Goal: Task Accomplishment & Management: Use online tool/utility

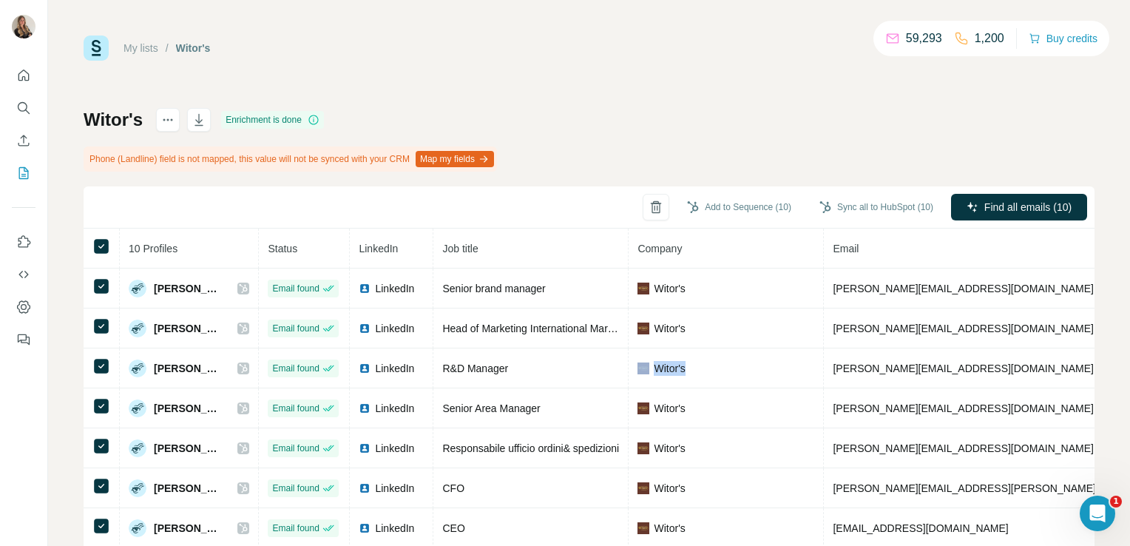
scroll to position [53, 0]
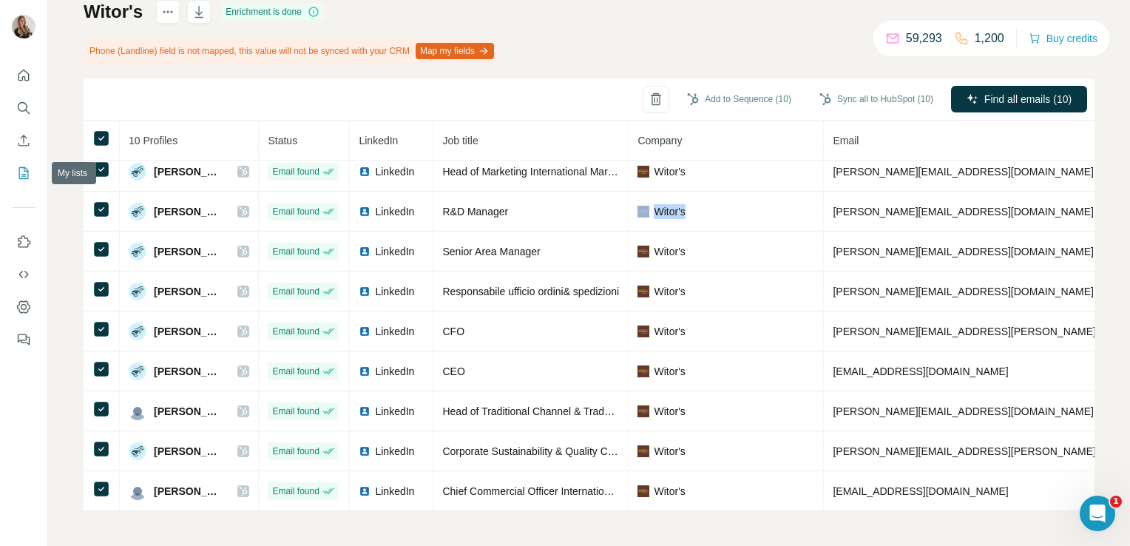
click at [21, 170] on icon "My lists" at bounding box center [23, 173] width 15 height 15
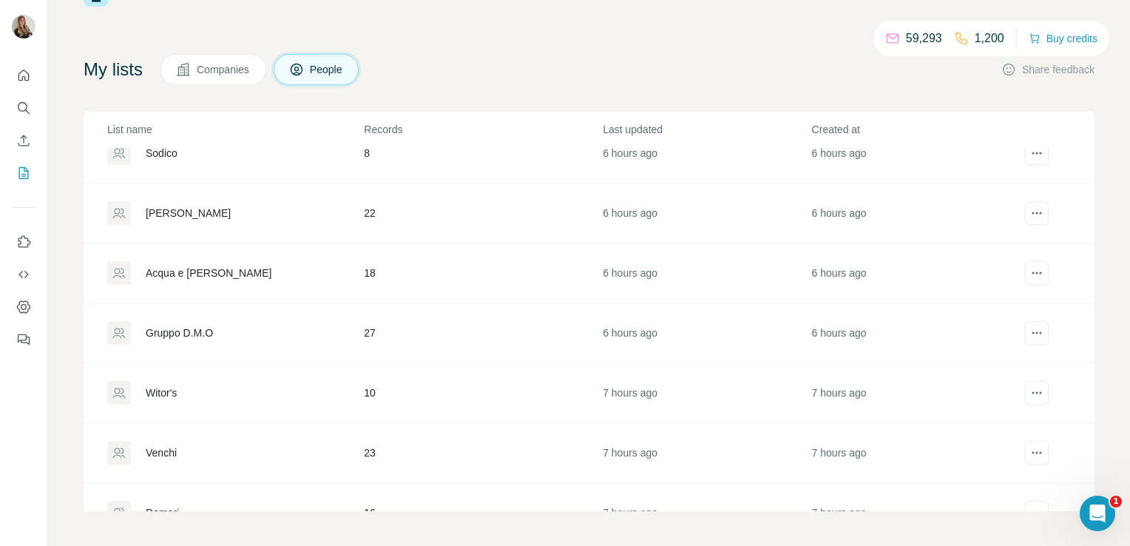
scroll to position [234, 0]
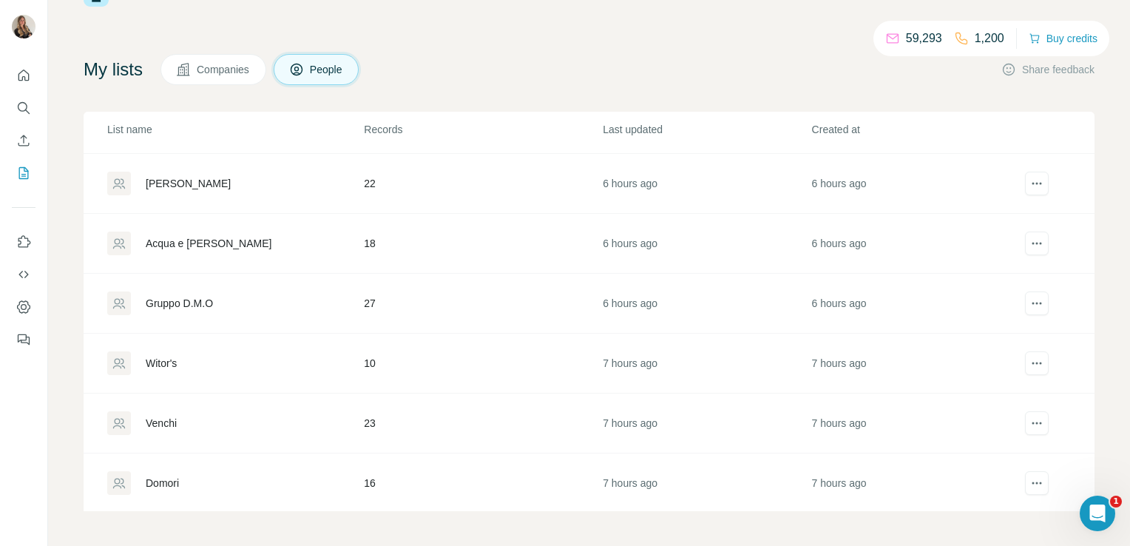
click at [164, 297] on div "Gruppo D.M.O" at bounding box center [179, 303] width 67 height 15
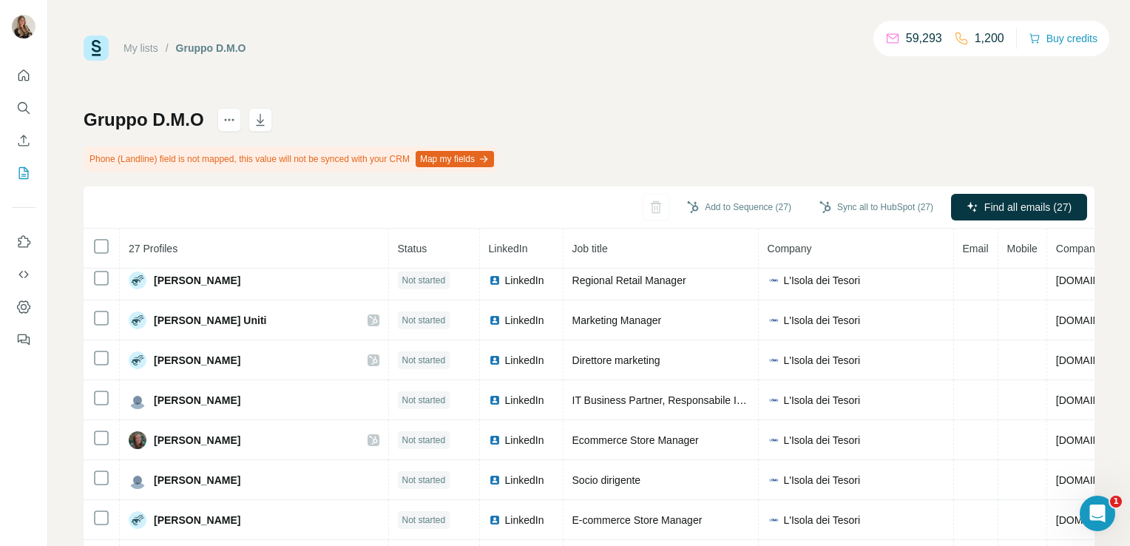
scroll to position [108, 0]
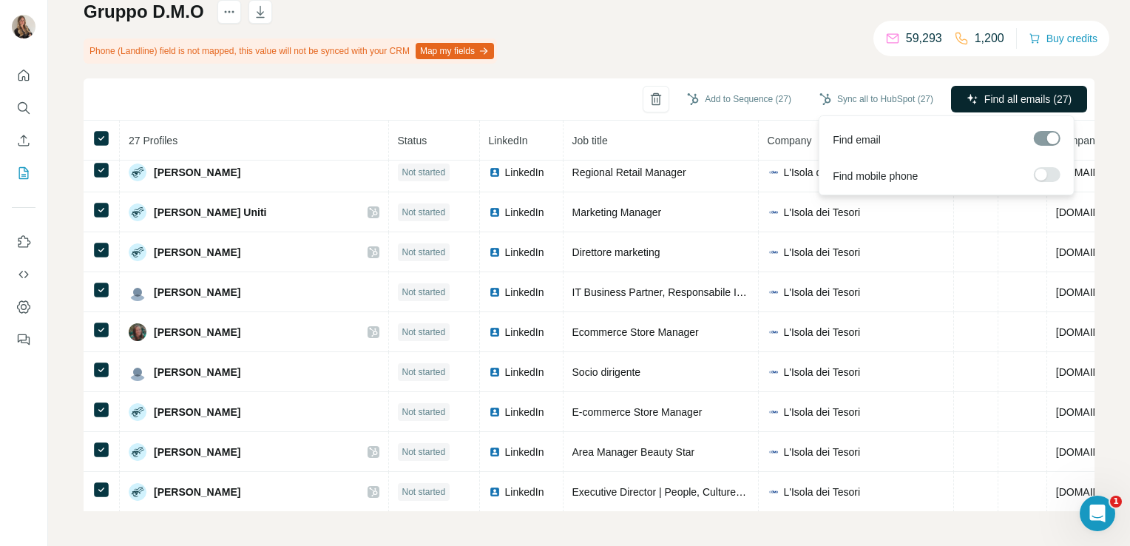
click at [1007, 95] on span "Find all emails (27)" at bounding box center [1027, 99] width 87 height 15
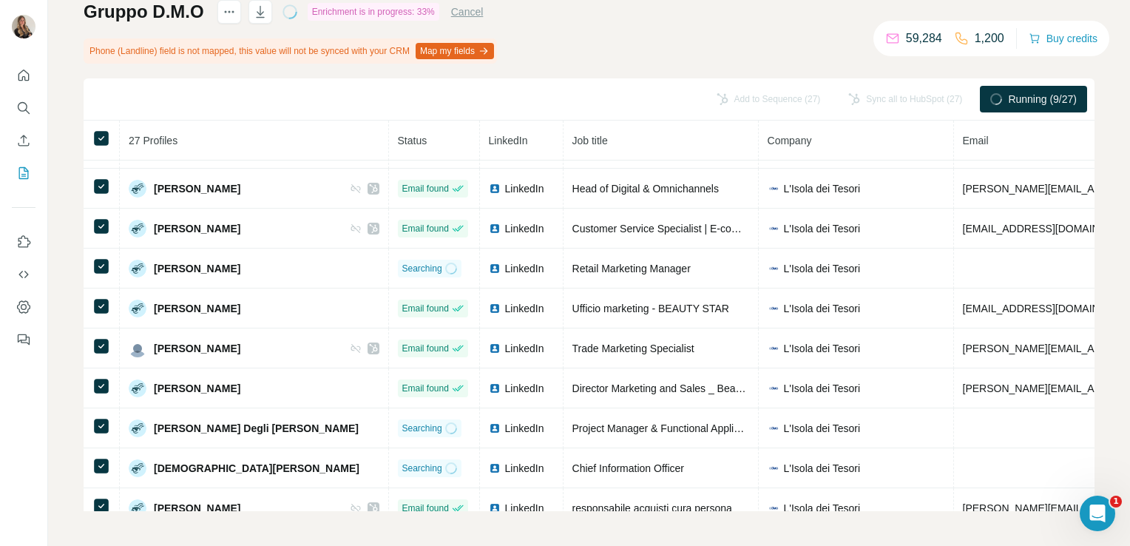
scroll to position [0, 0]
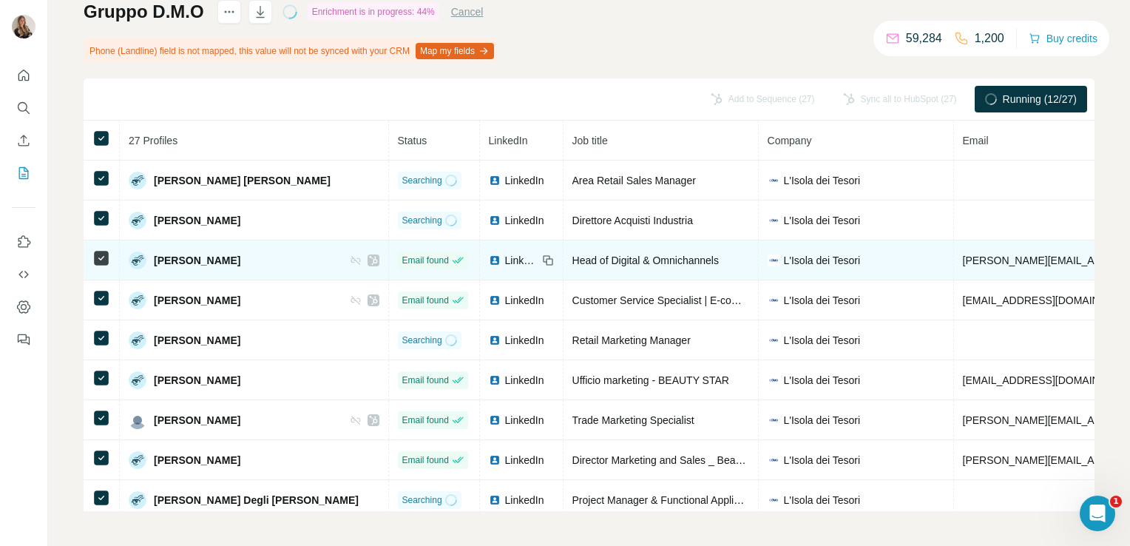
click at [489, 257] on div "LinkedIn" at bounding box center [513, 260] width 49 height 15
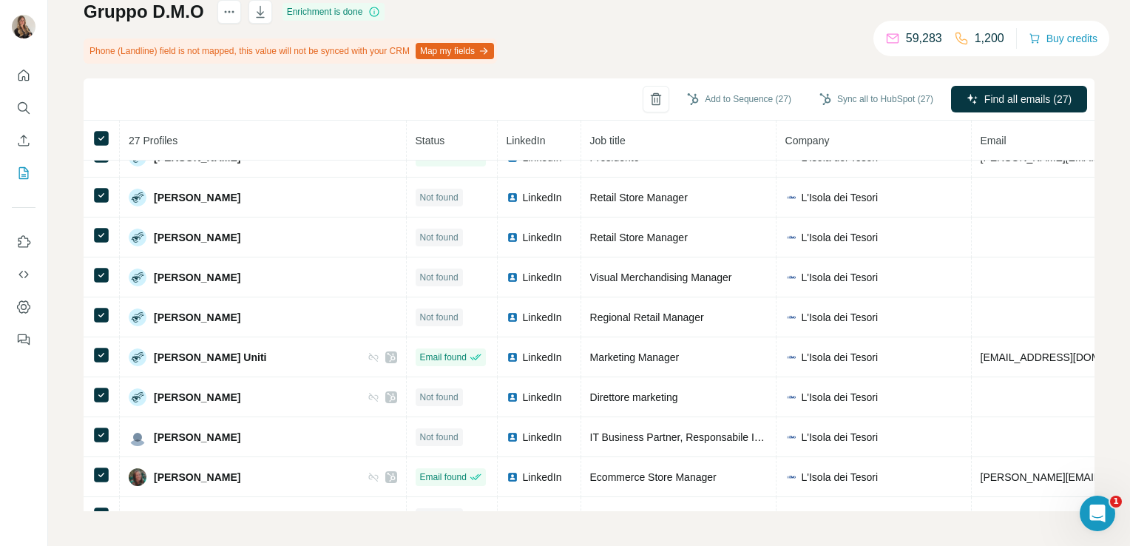
scroll to position [727, 0]
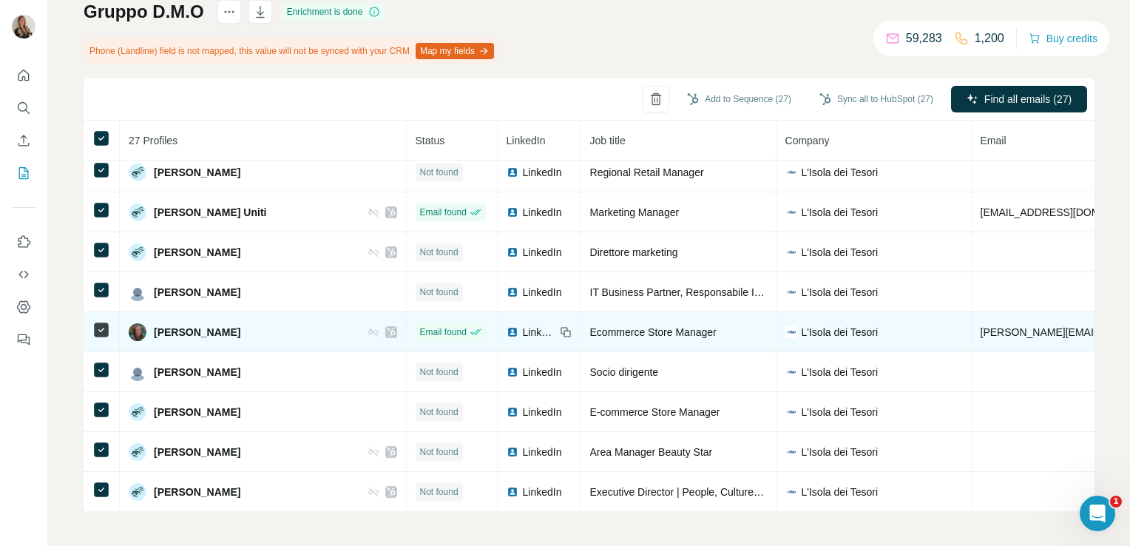
click at [523, 325] on span "LinkedIn" at bounding box center [539, 332] width 33 height 15
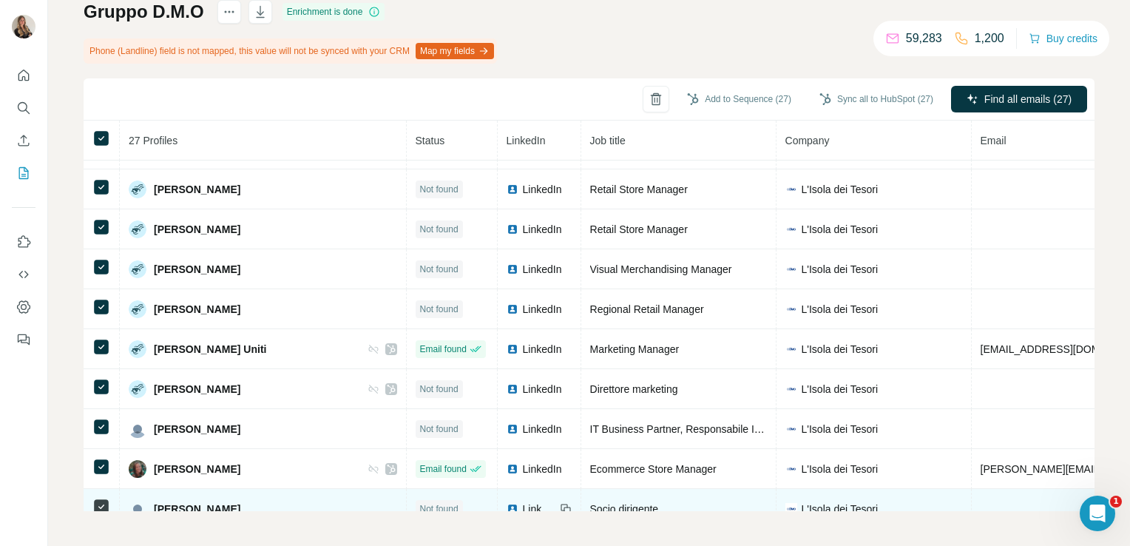
scroll to position [589, 0]
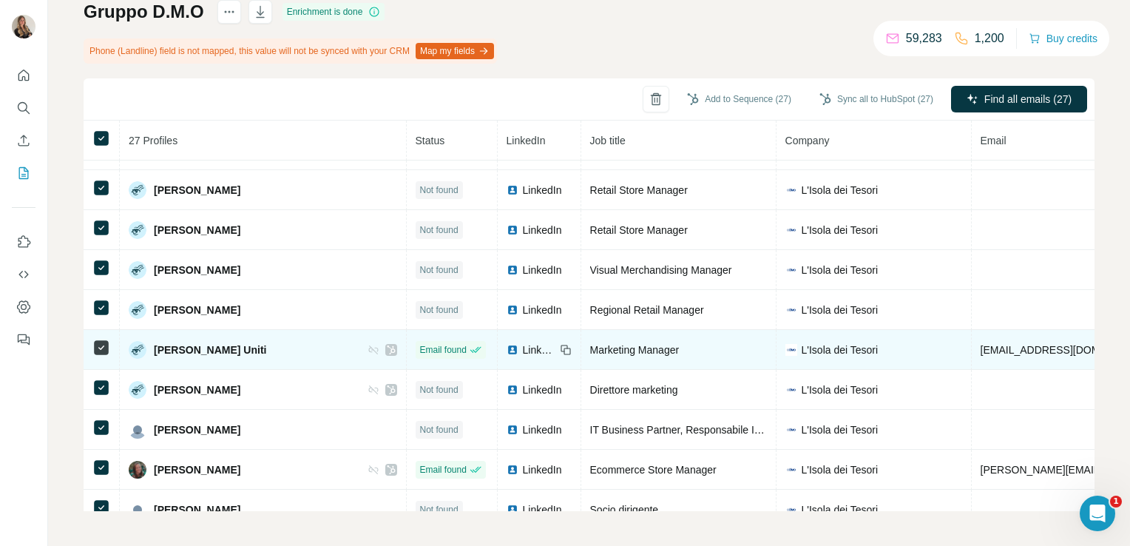
click at [523, 342] on span "LinkedIn" at bounding box center [539, 349] width 33 height 15
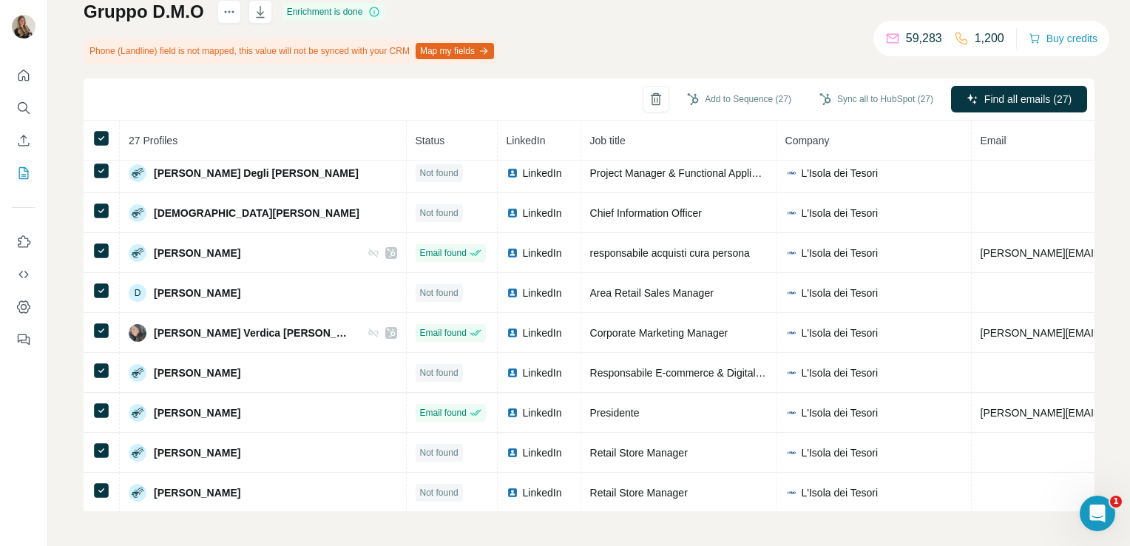
scroll to position [326, 0]
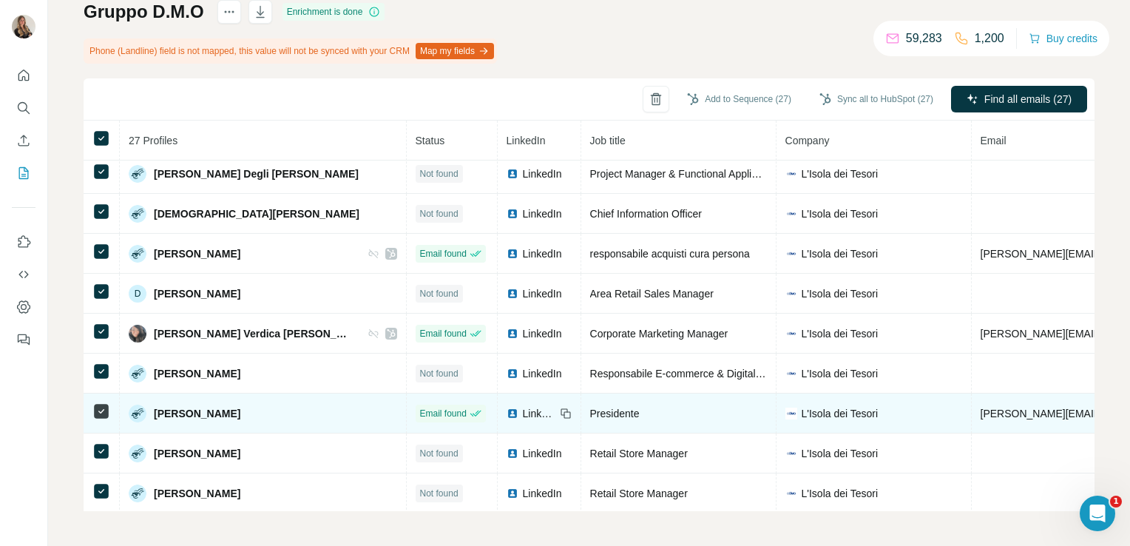
click at [506, 406] on div "LinkedIn" at bounding box center [530, 413] width 49 height 15
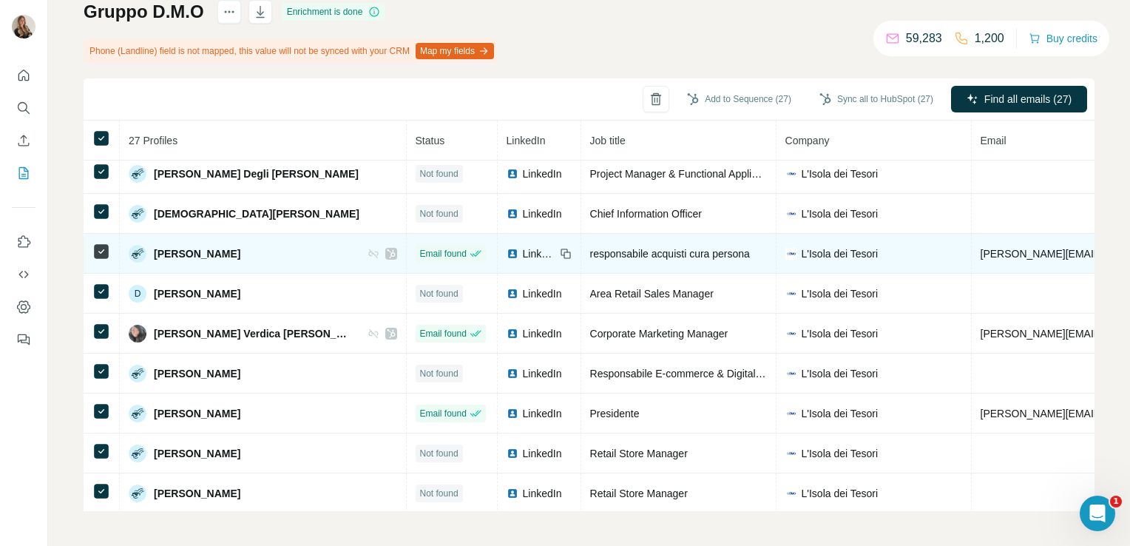
click at [498, 256] on td "LinkedIn" at bounding box center [540, 254] width 84 height 40
click at [523, 246] on span "LinkedIn" at bounding box center [539, 253] width 33 height 15
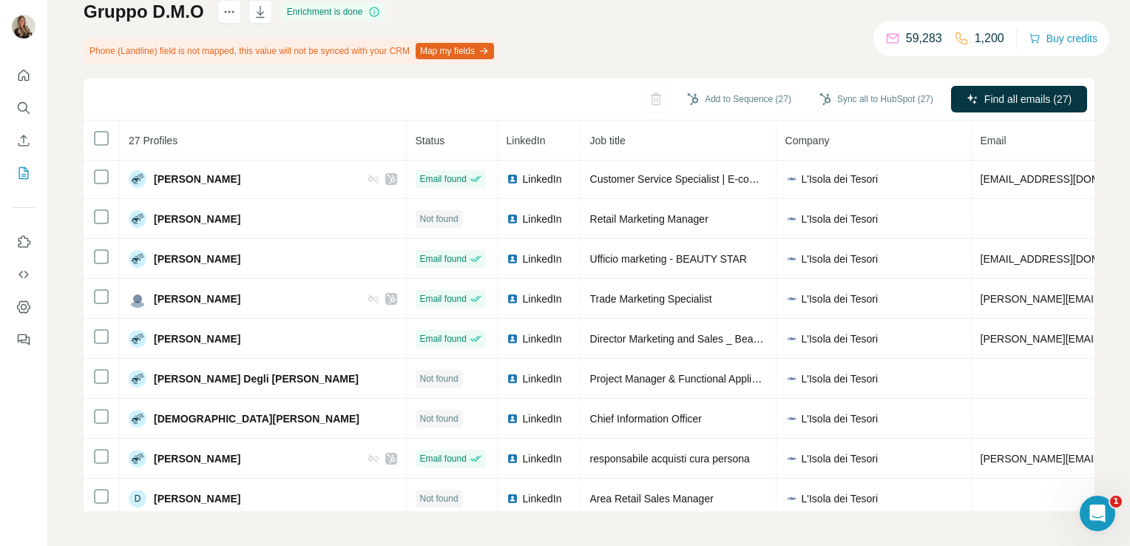
scroll to position [0, 0]
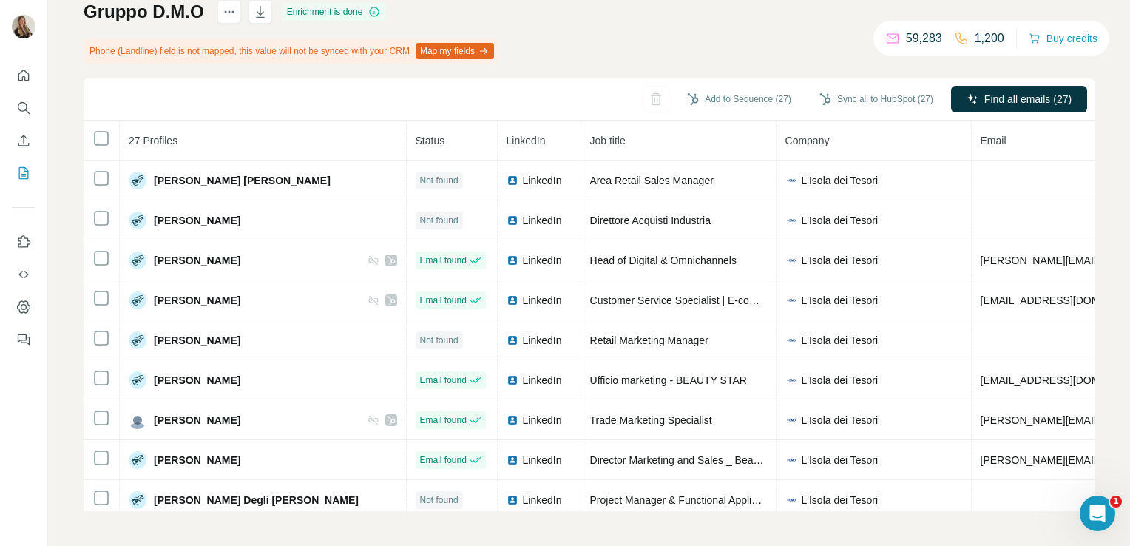
click at [8, 170] on div at bounding box center [23, 202] width 47 height 299
click at [25, 172] on icon "My lists" at bounding box center [23, 173] width 15 height 15
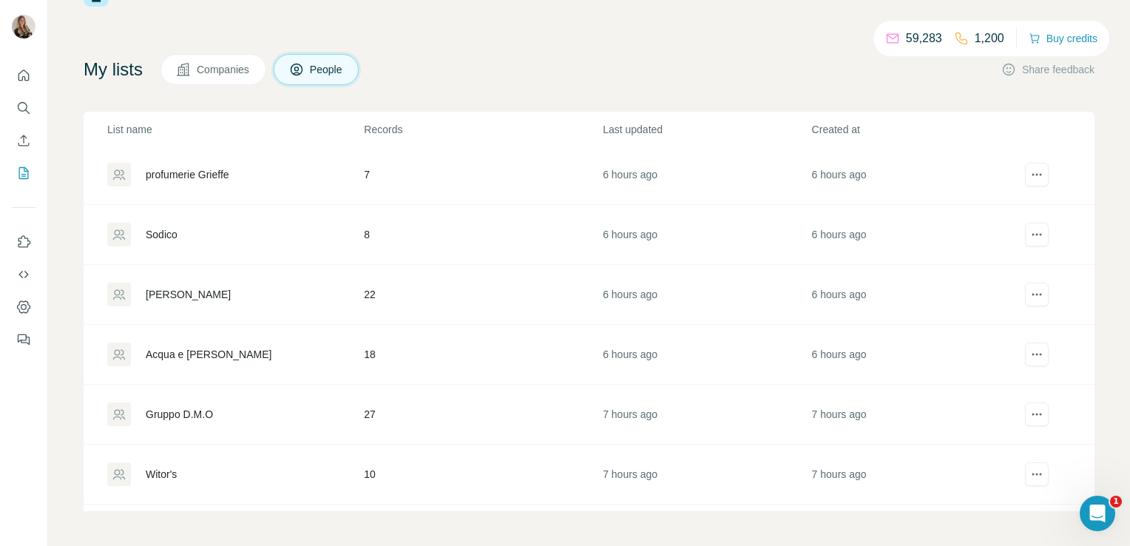
scroll to position [135, 0]
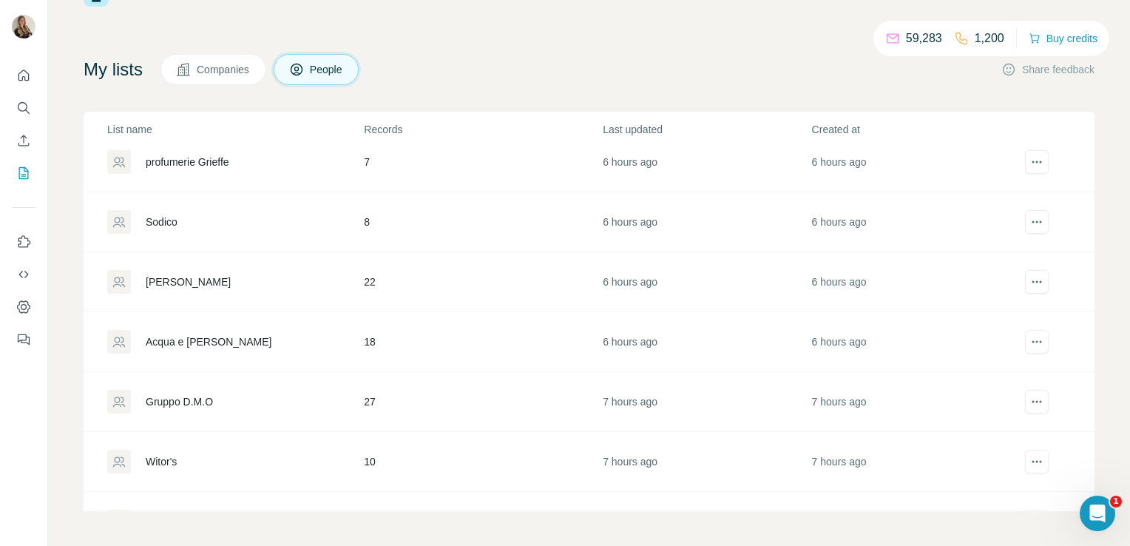
click at [206, 343] on div "Acqua e [PERSON_NAME]" at bounding box center [209, 341] width 126 height 15
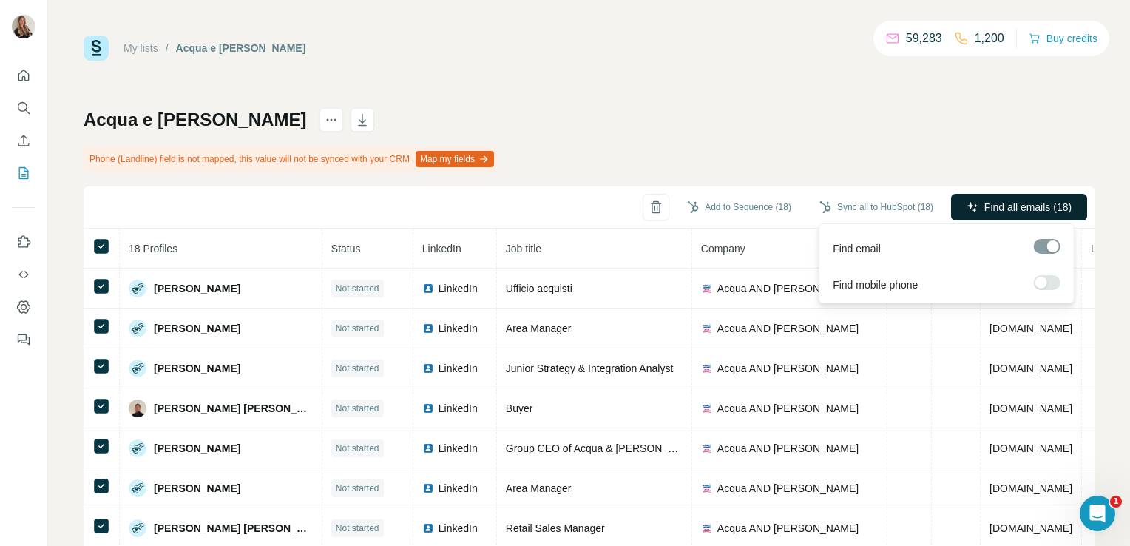
click at [980, 216] on button "Find all emails (18)" at bounding box center [1019, 207] width 136 height 27
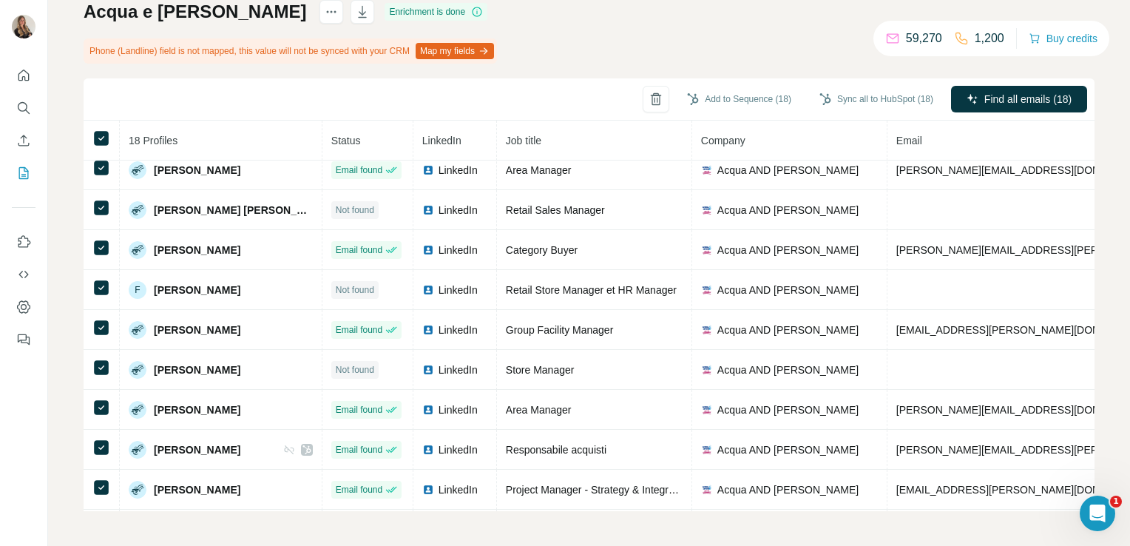
scroll to position [370, 0]
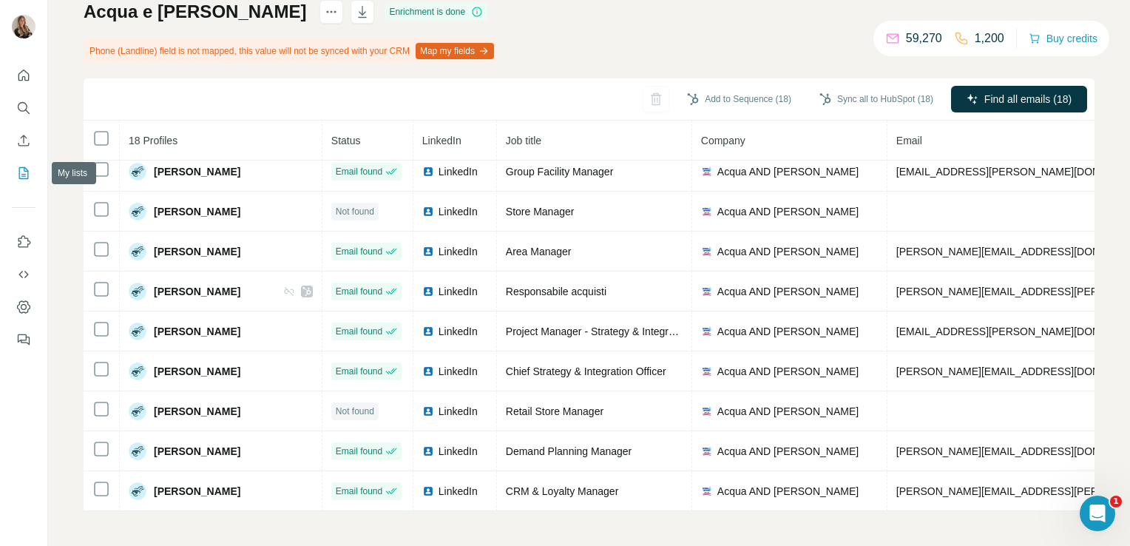
click at [16, 175] on icon "My lists" at bounding box center [23, 173] width 15 height 15
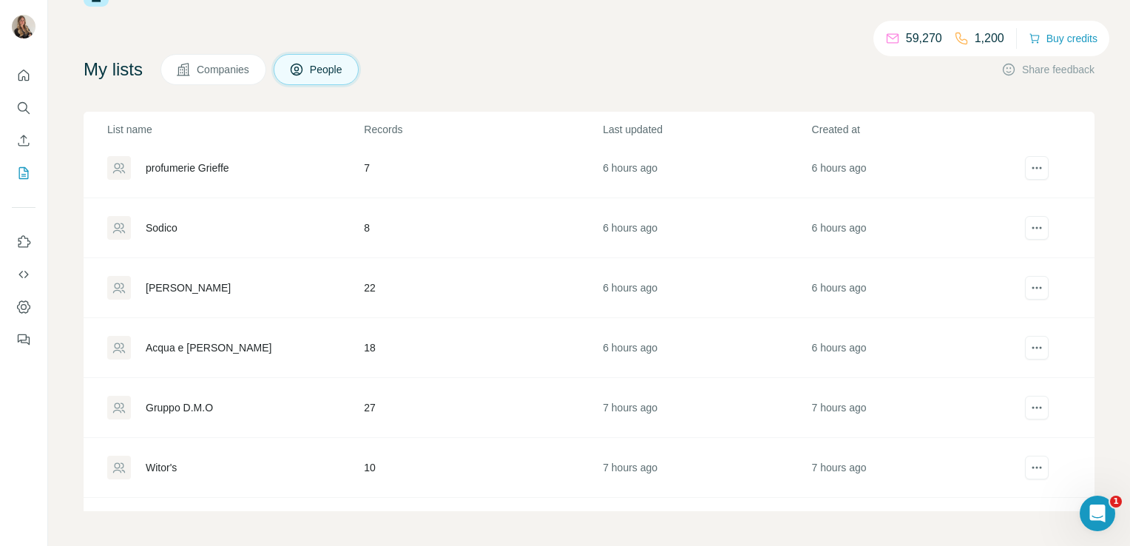
scroll to position [133, 0]
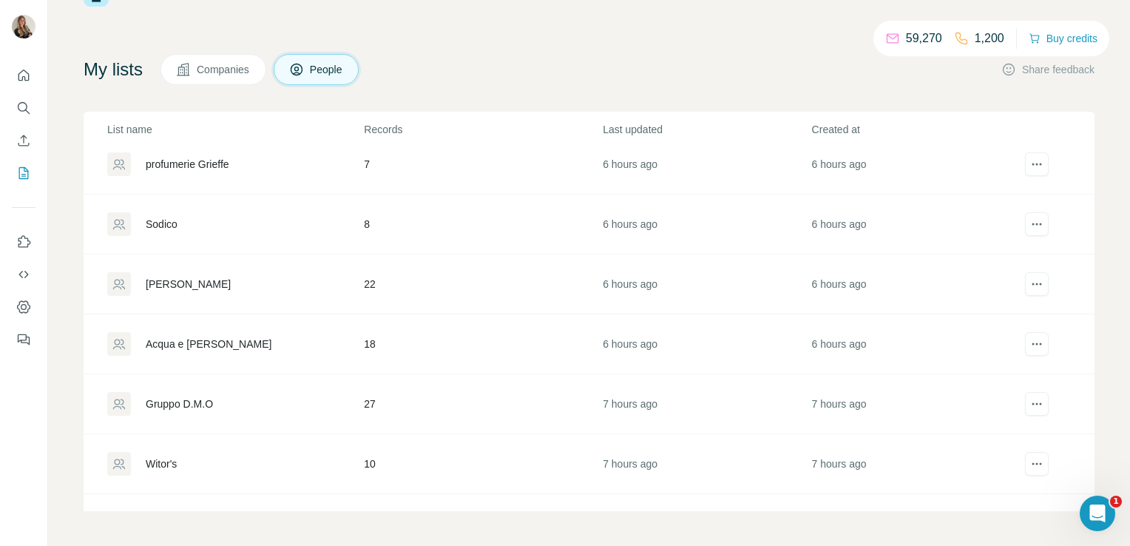
click at [242, 198] on td "Sodico" at bounding box center [223, 224] width 279 height 60
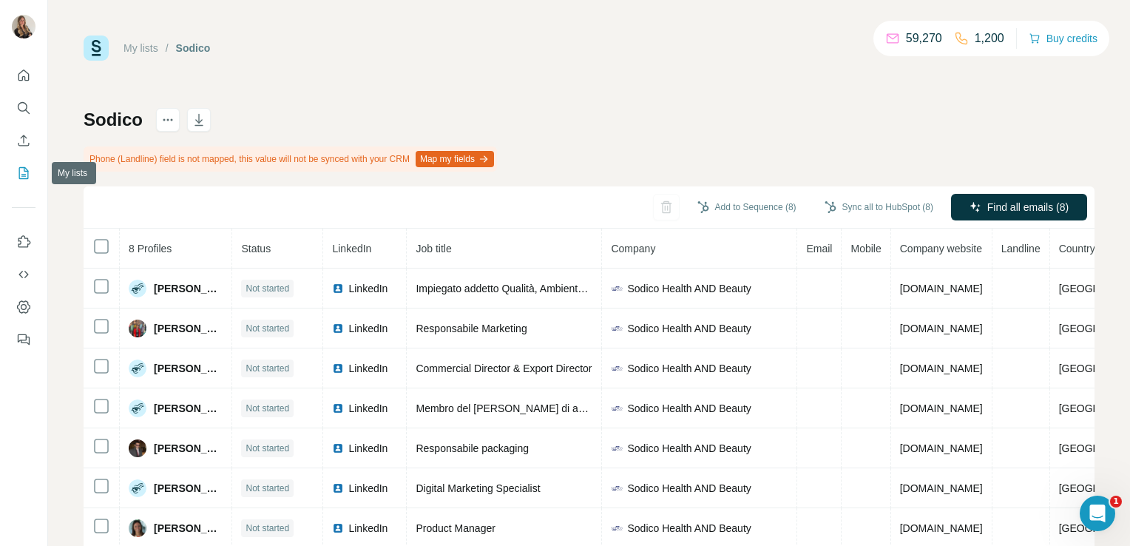
click at [21, 170] on icon "My lists" at bounding box center [23, 173] width 15 height 15
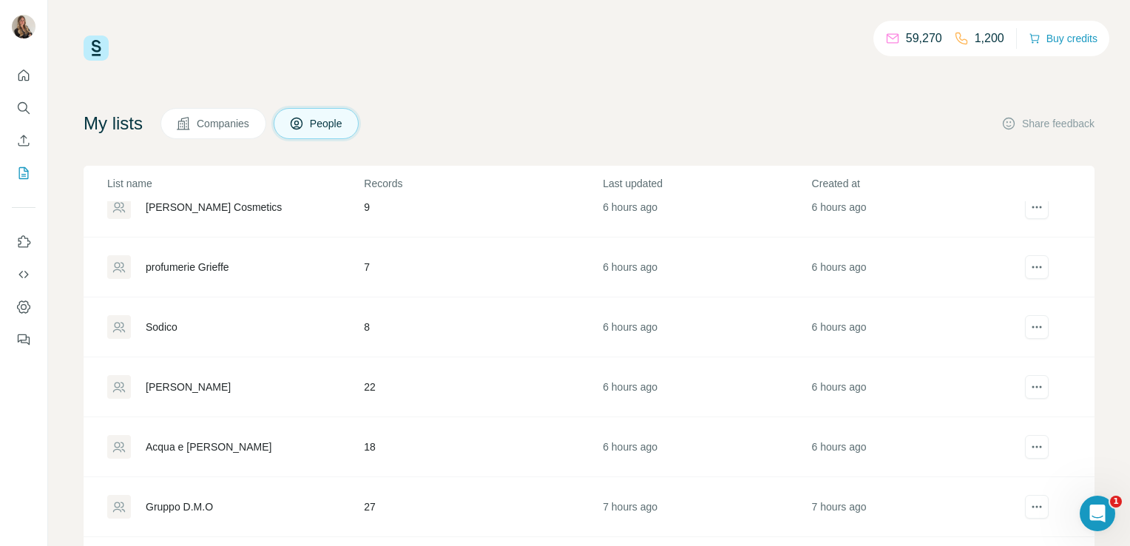
scroll to position [112, 0]
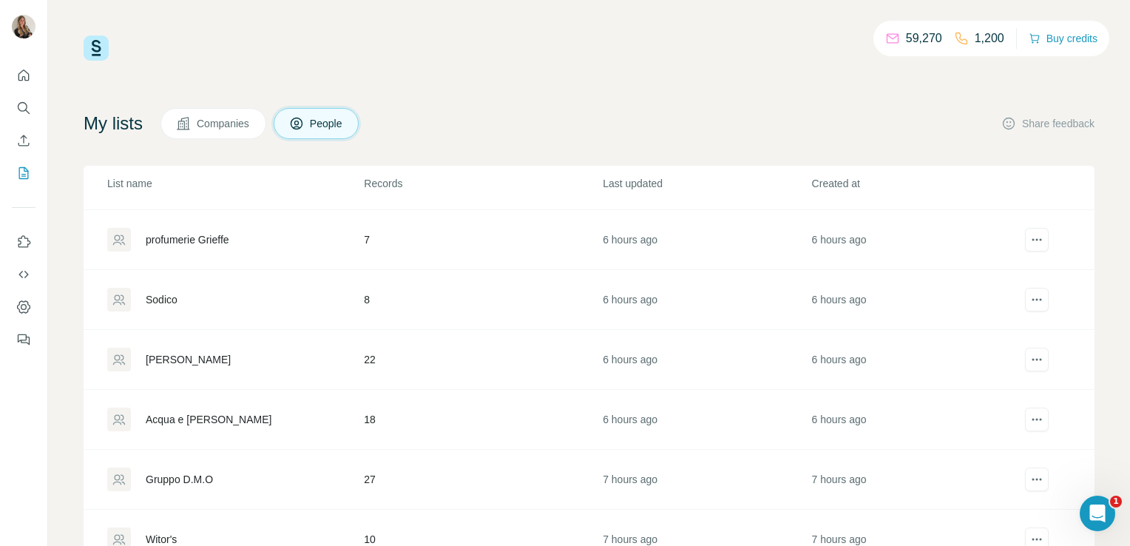
click at [183, 358] on div "[PERSON_NAME]" at bounding box center [188, 359] width 85 height 15
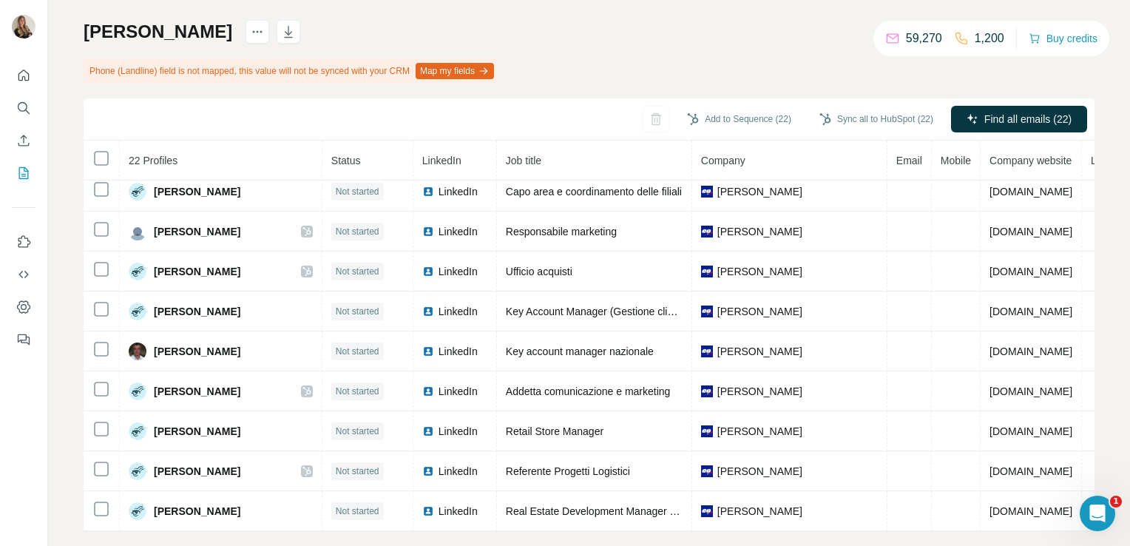
scroll to position [89, 0]
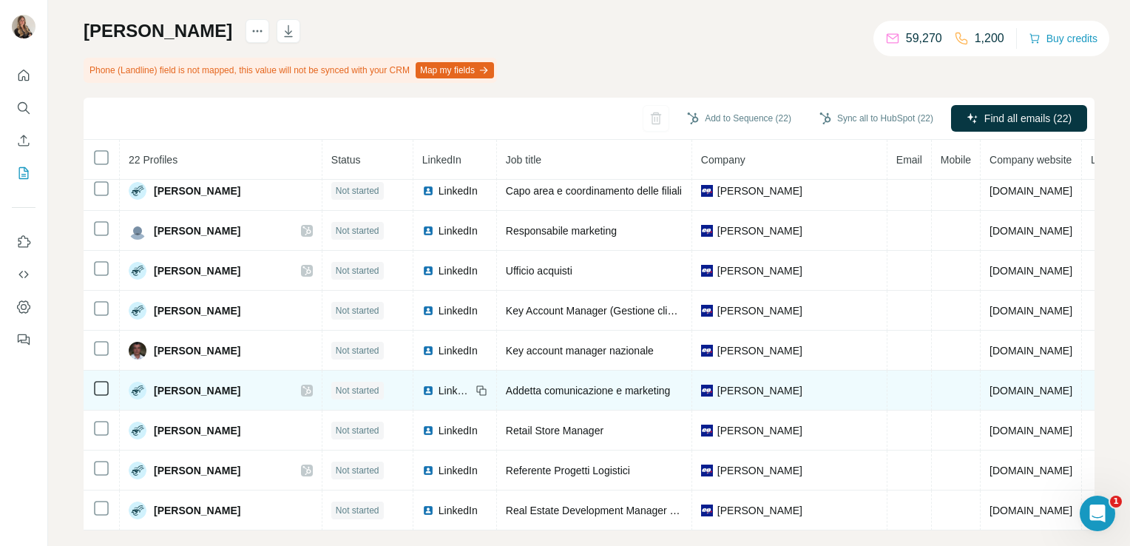
click at [310, 386] on icon at bounding box center [306, 390] width 8 height 9
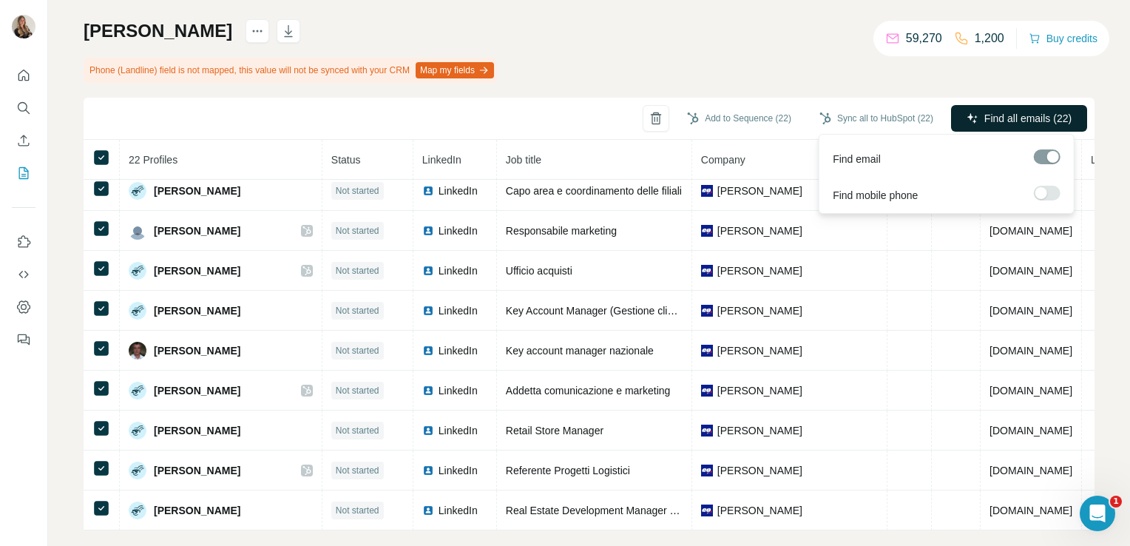
click at [984, 116] on span "Find all emails (22)" at bounding box center [1027, 118] width 87 height 15
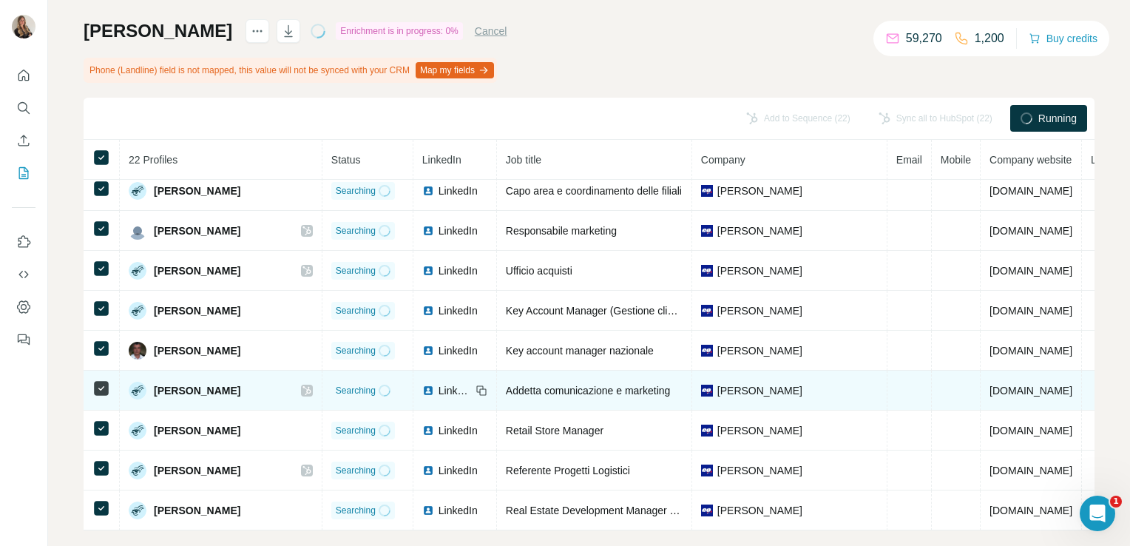
click at [471, 384] on span "LinkedIn" at bounding box center [454, 390] width 33 height 15
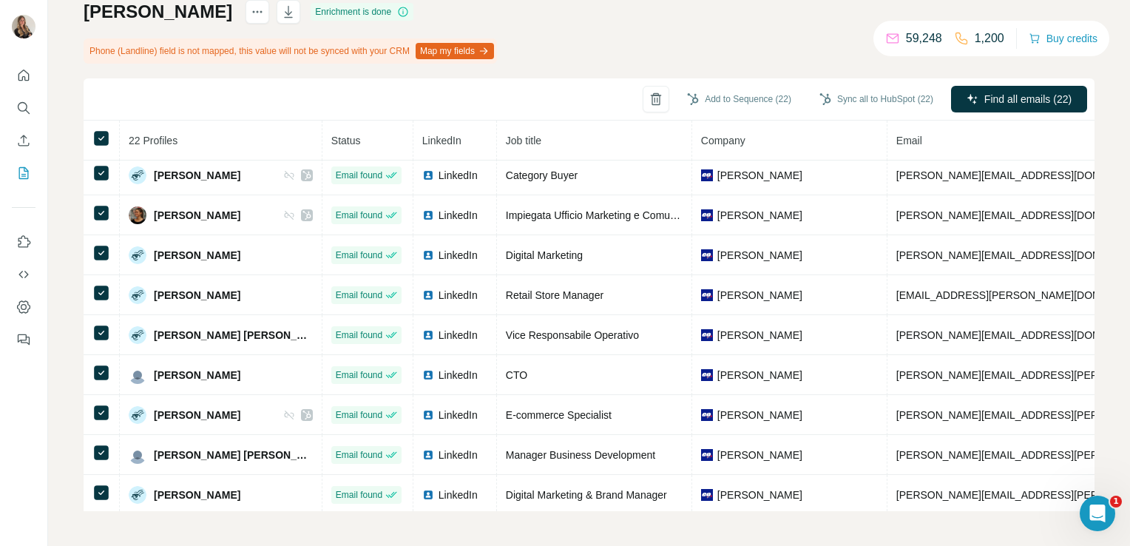
scroll to position [0, 0]
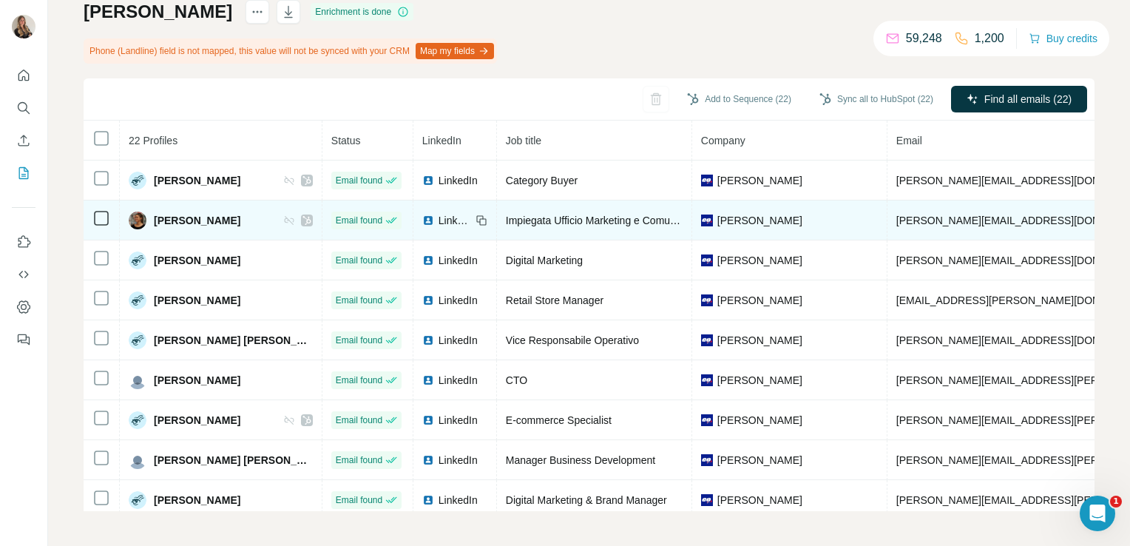
click at [434, 219] on img at bounding box center [428, 220] width 12 height 12
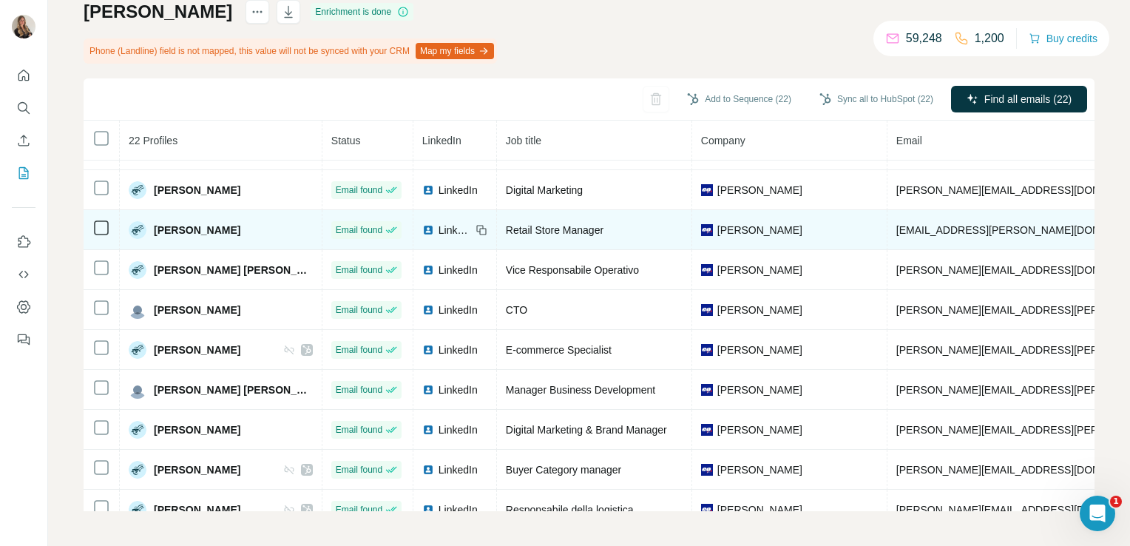
scroll to position [96, 0]
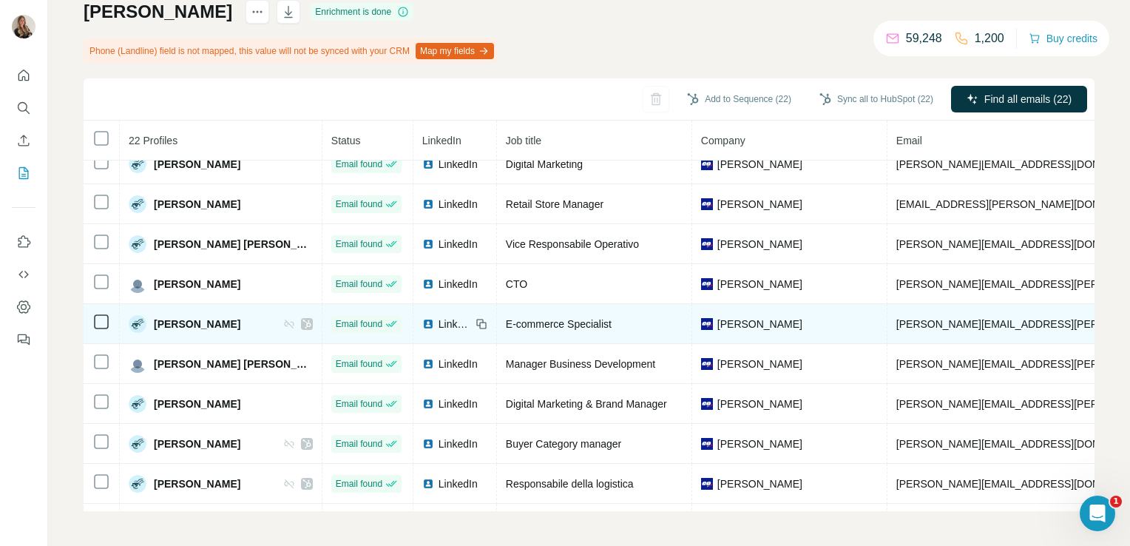
click at [471, 319] on span "LinkedIn" at bounding box center [454, 323] width 33 height 15
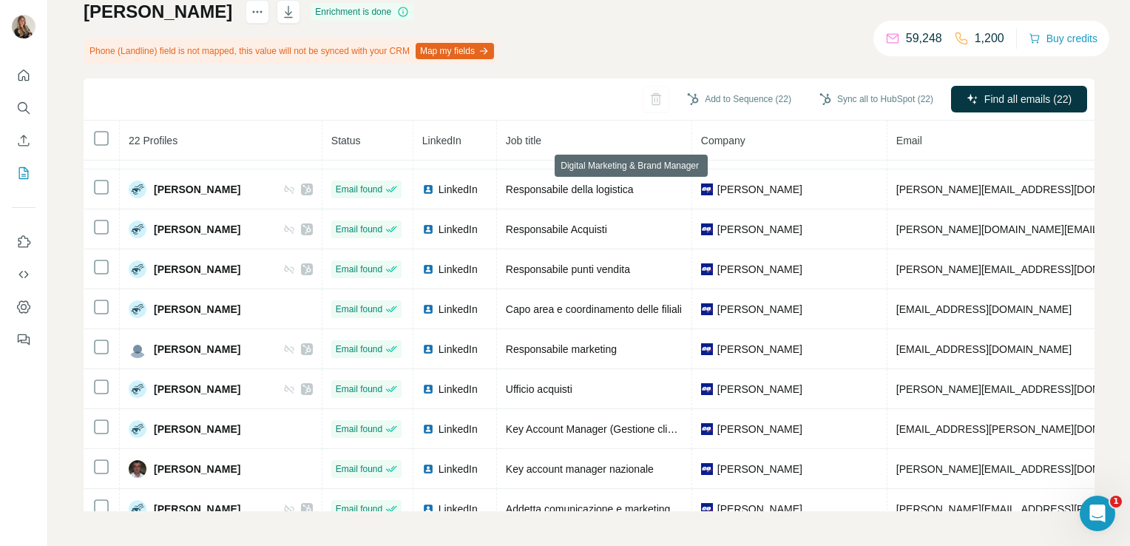
scroll to position [392, 0]
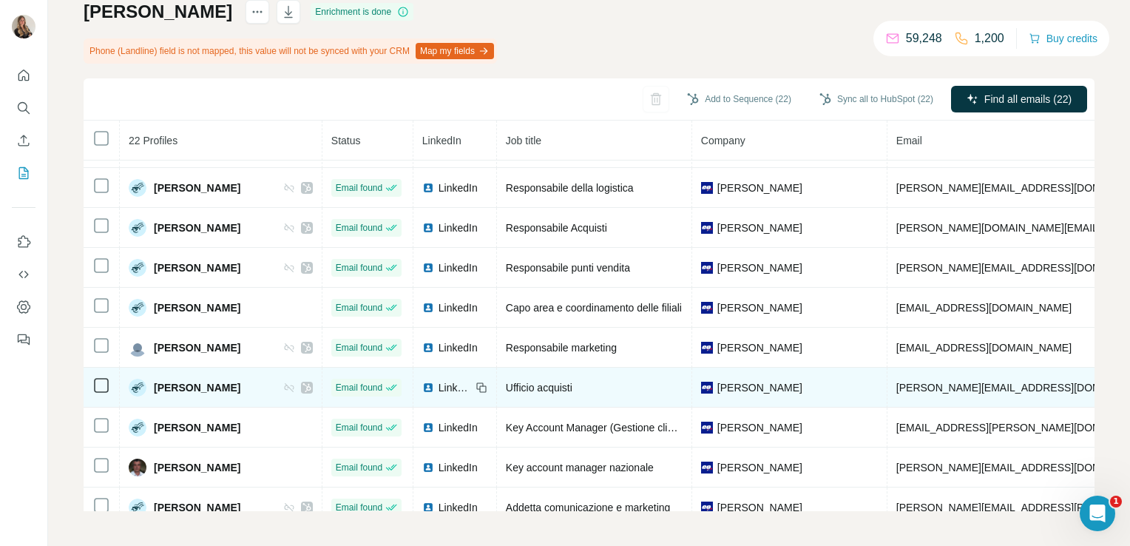
click at [471, 387] on span "LinkedIn" at bounding box center [454, 387] width 33 height 15
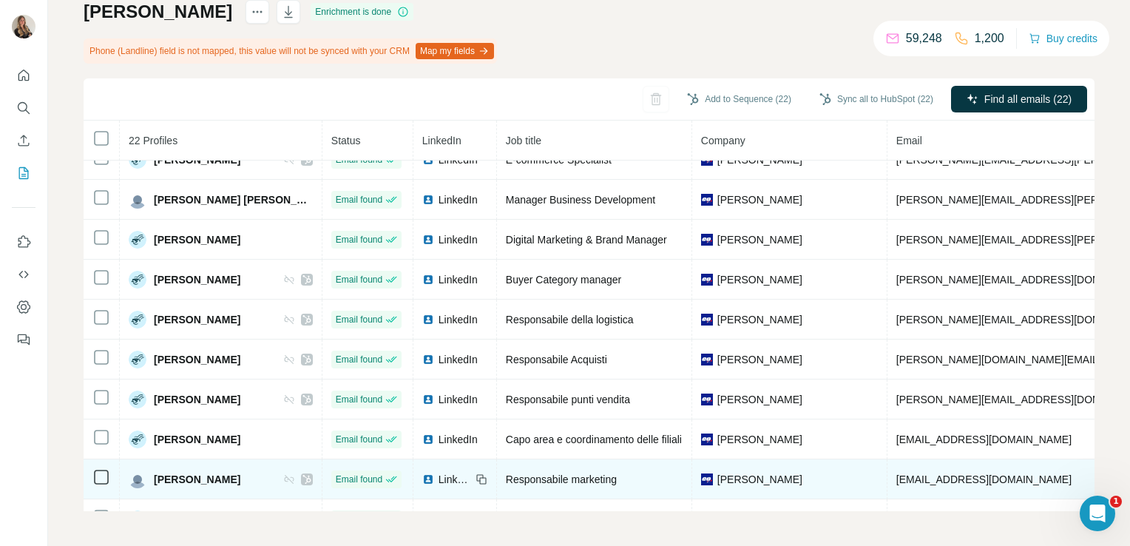
scroll to position [258, 0]
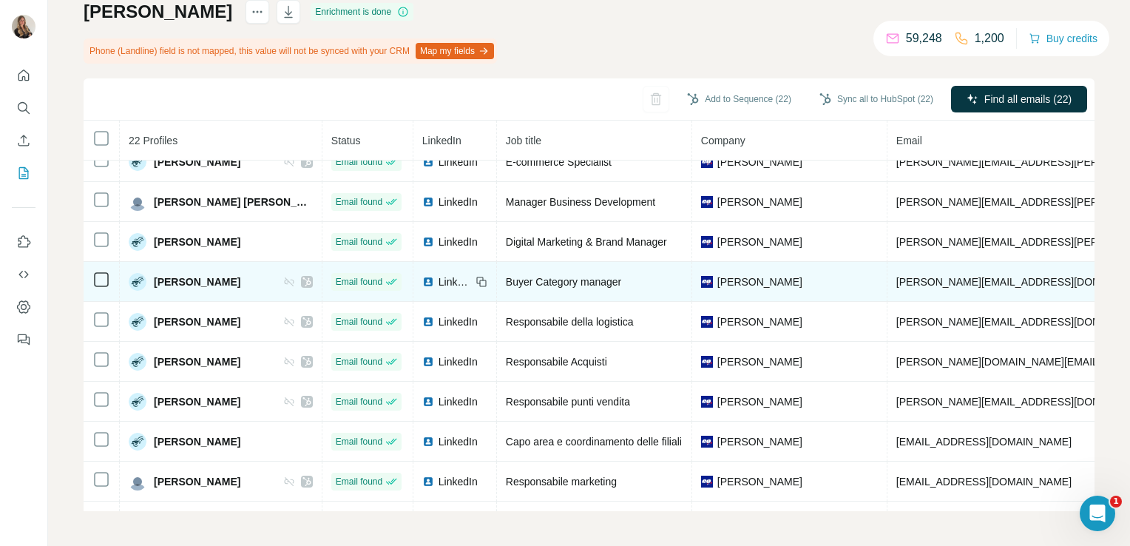
click at [471, 282] on span "LinkedIn" at bounding box center [454, 281] width 33 height 15
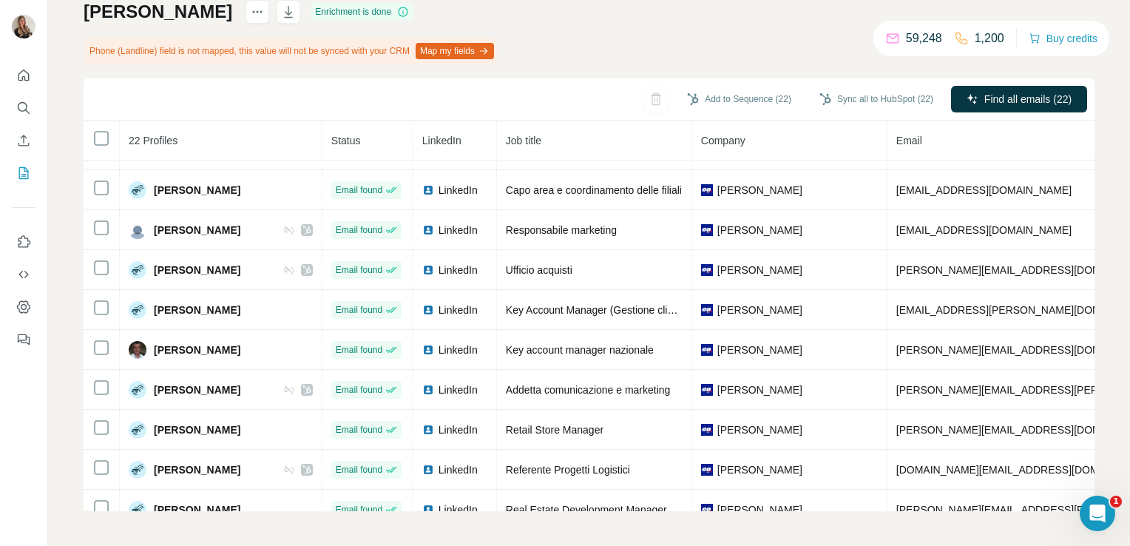
scroll to position [529, 0]
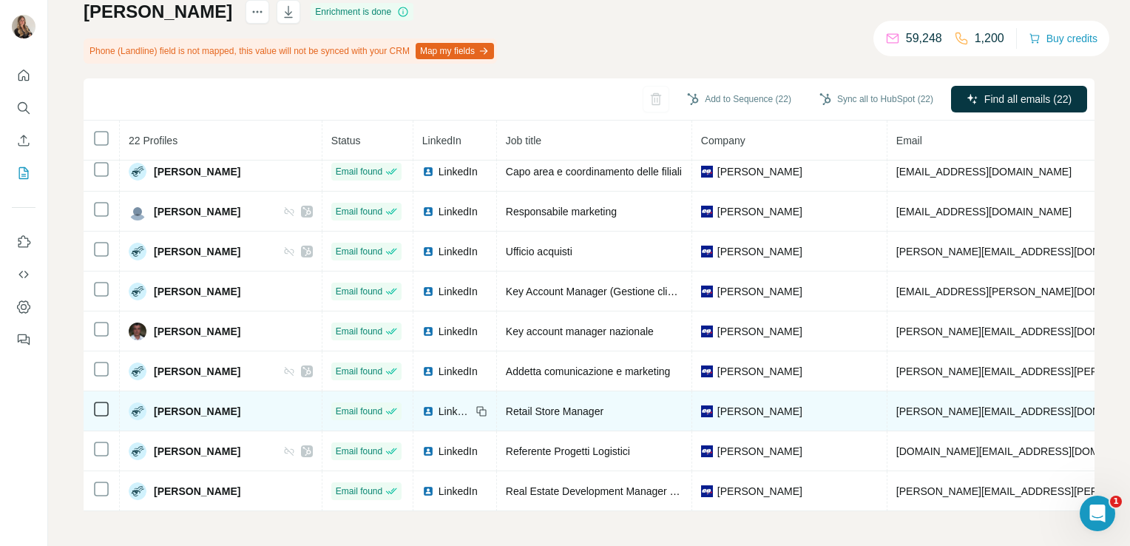
click at [471, 404] on span "LinkedIn" at bounding box center [454, 411] width 33 height 15
